Goal: Navigation & Orientation: Find specific page/section

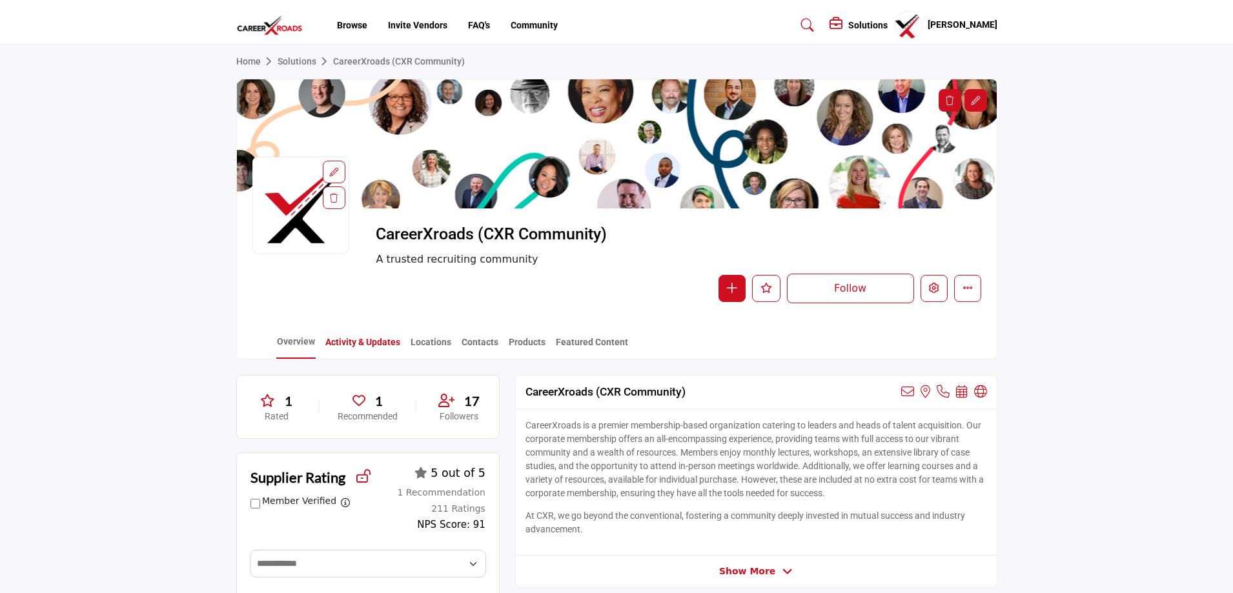
click at [365, 343] on link "Activity & Updates" at bounding box center [363, 347] width 76 height 23
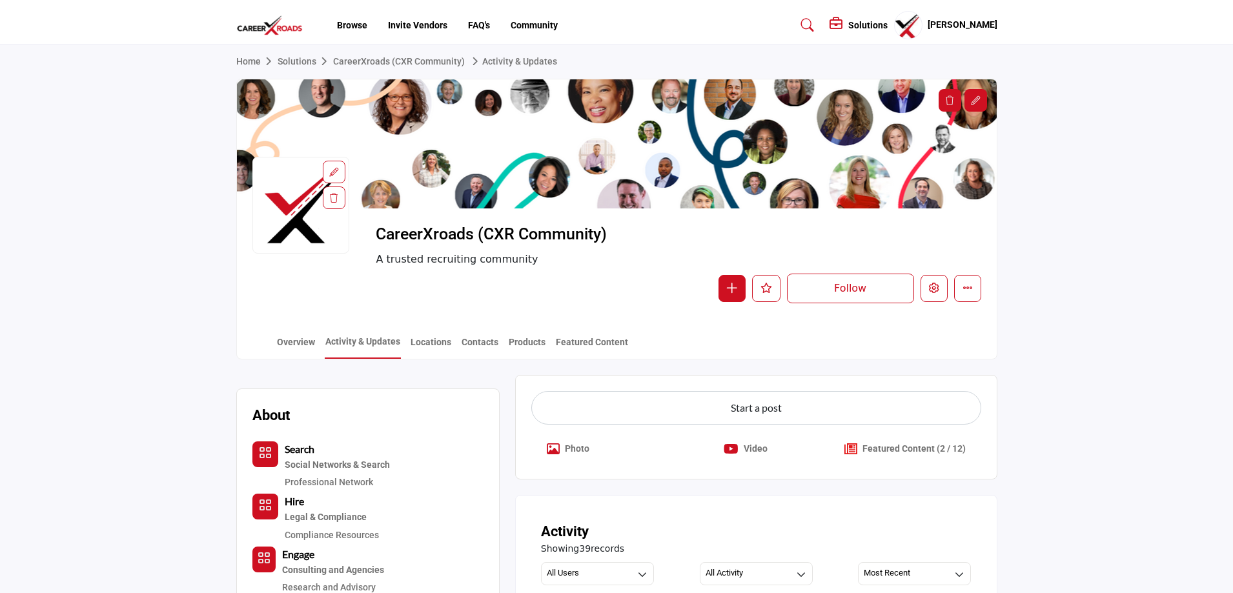
click at [917, 26] on profile-featured-90decbcb-c581-4329-8e4a-fc977e7dcc6a "Show hide supplier dropdown" at bounding box center [908, 25] width 28 height 28
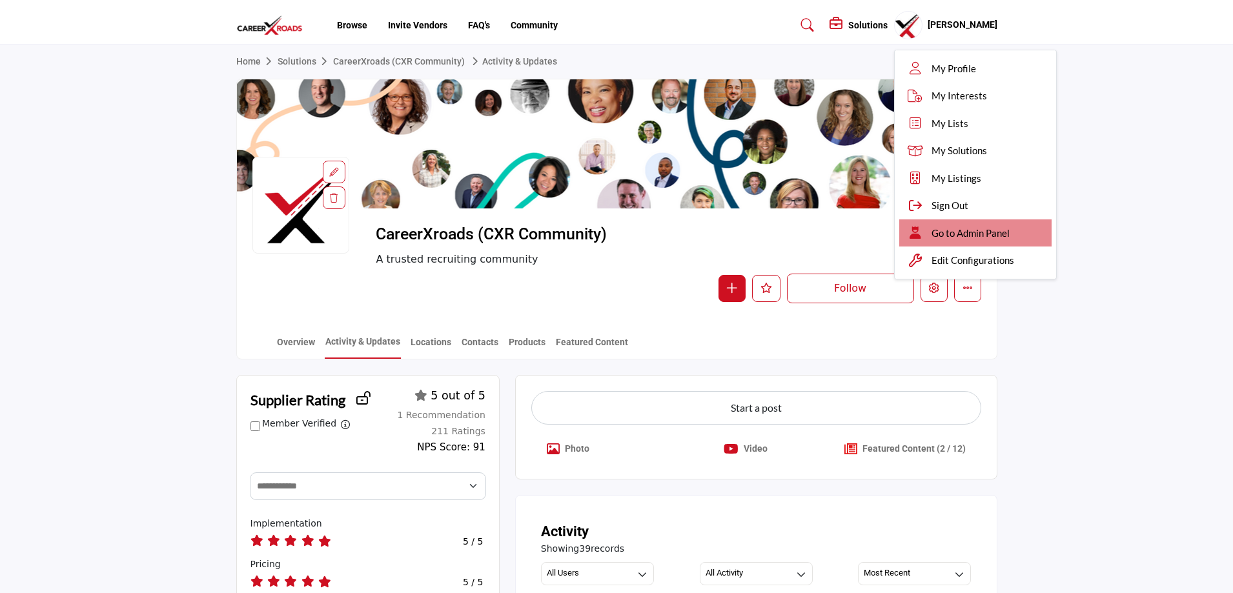
click at [981, 235] on span "Go to Admin Panel" at bounding box center [971, 233] width 78 height 15
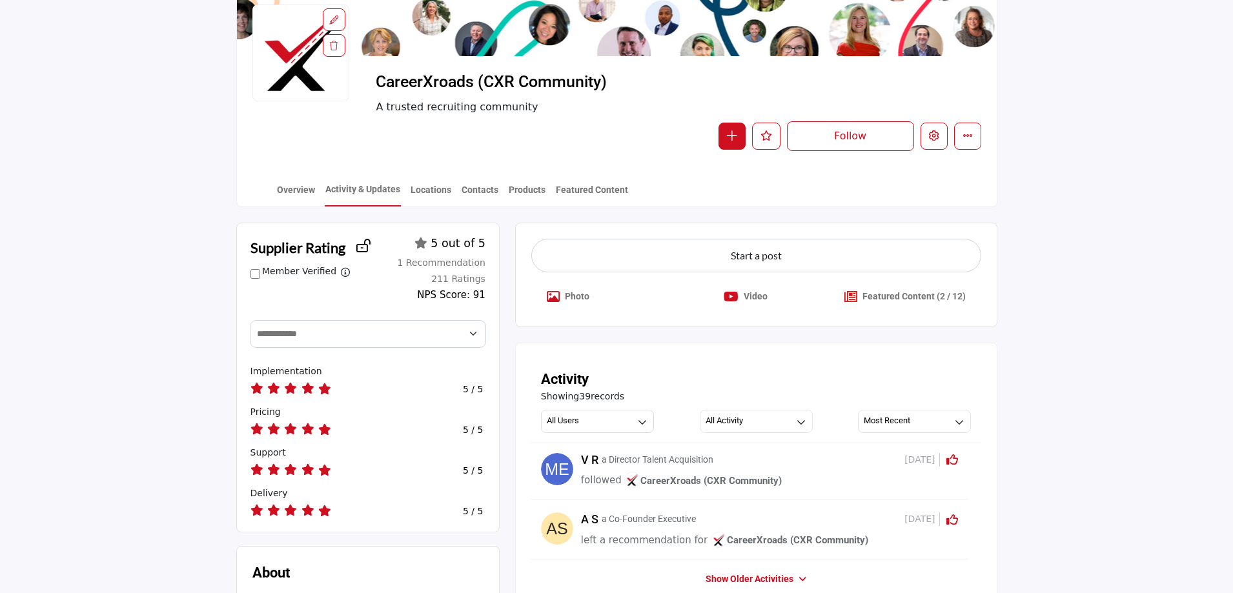
scroll to position [129, 0]
